Goal: Information Seeking & Learning: Learn about a topic

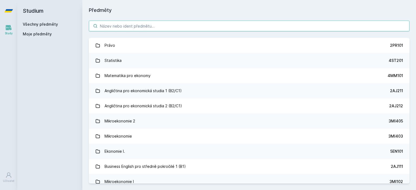
click at [317, 22] on input "search" at bounding box center [249, 26] width 320 height 11
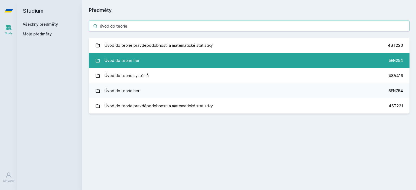
type input "úvod do teorie"
click at [276, 63] on link "Úvod do teorie her 5EN254" at bounding box center [249, 60] width 320 height 15
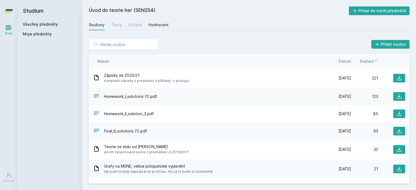
click at [155, 22] on div "Hodnocení" at bounding box center [158, 24] width 20 height 5
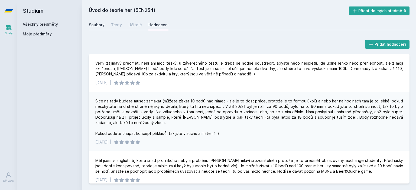
click at [100, 22] on div "Soubory" at bounding box center [97, 24] width 16 height 5
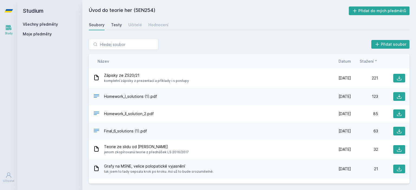
click at [116, 25] on div "Testy" at bounding box center [116, 24] width 11 height 5
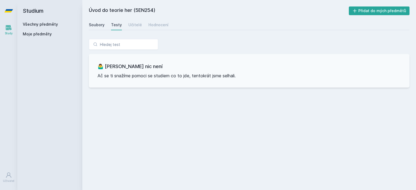
click at [102, 24] on div "Soubory" at bounding box center [97, 24] width 16 height 5
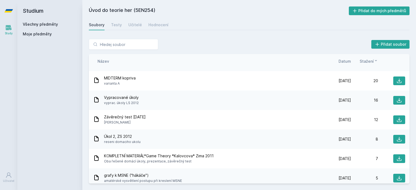
scroll to position [115, 0]
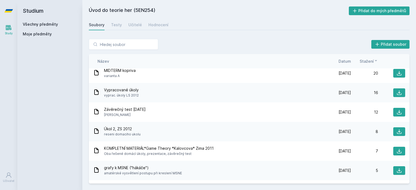
click at [343, 61] on span "Datum" at bounding box center [344, 61] width 12 height 6
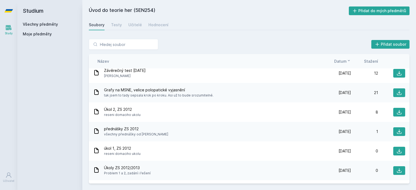
scroll to position [480, 0]
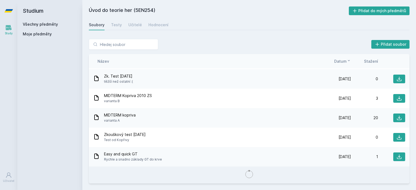
click at [343, 61] on span "Datum" at bounding box center [340, 61] width 12 height 6
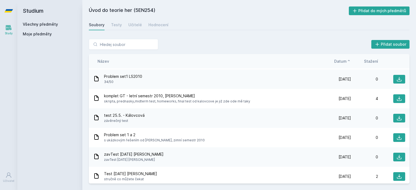
scroll to position [1, 0]
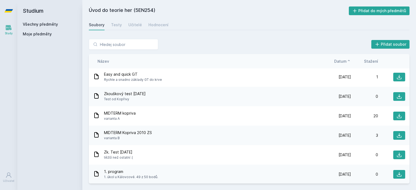
click at [338, 60] on span "Datum" at bounding box center [340, 61] width 12 height 6
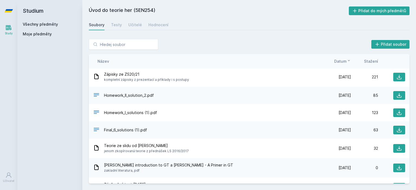
click at [338, 60] on span "Datum" at bounding box center [340, 61] width 12 height 6
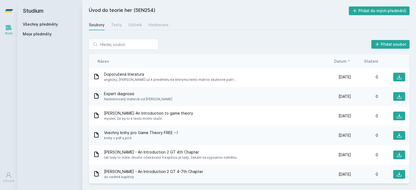
click at [338, 60] on span "Datum" at bounding box center [340, 61] width 12 height 6
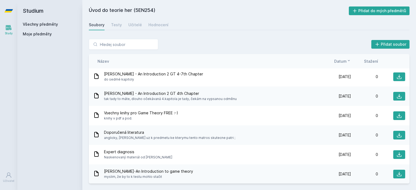
click at [338, 60] on span "Datum" at bounding box center [340, 61] width 12 height 6
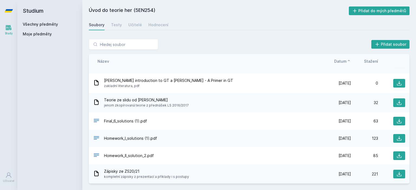
click at [338, 60] on span "Datum" at bounding box center [340, 61] width 12 height 6
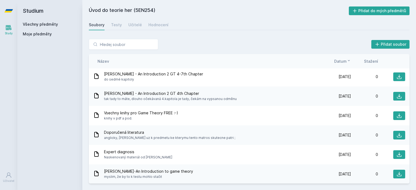
click at [338, 60] on span "Datum" at bounding box center [340, 61] width 12 height 6
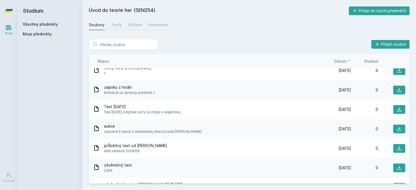
scroll to position [33, 0]
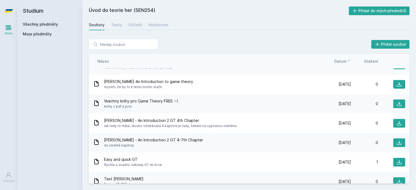
click at [340, 63] on span "Datum" at bounding box center [340, 61] width 12 height 6
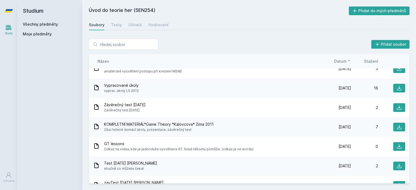
scroll to position [1, 0]
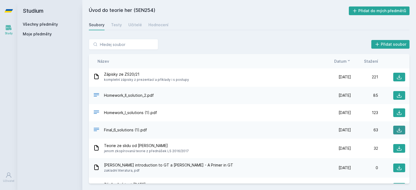
click at [396, 129] on icon at bounding box center [398, 129] width 5 height 5
